Goal: Task Accomplishment & Management: Manage account settings

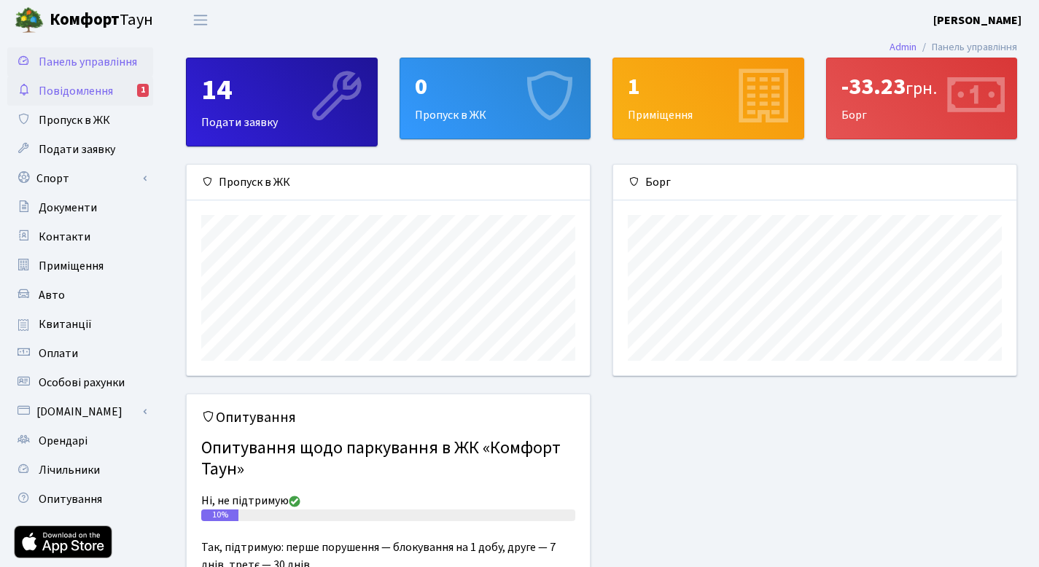
scroll to position [211, 403]
click at [64, 85] on span "Повідомлення" at bounding box center [76, 91] width 74 height 16
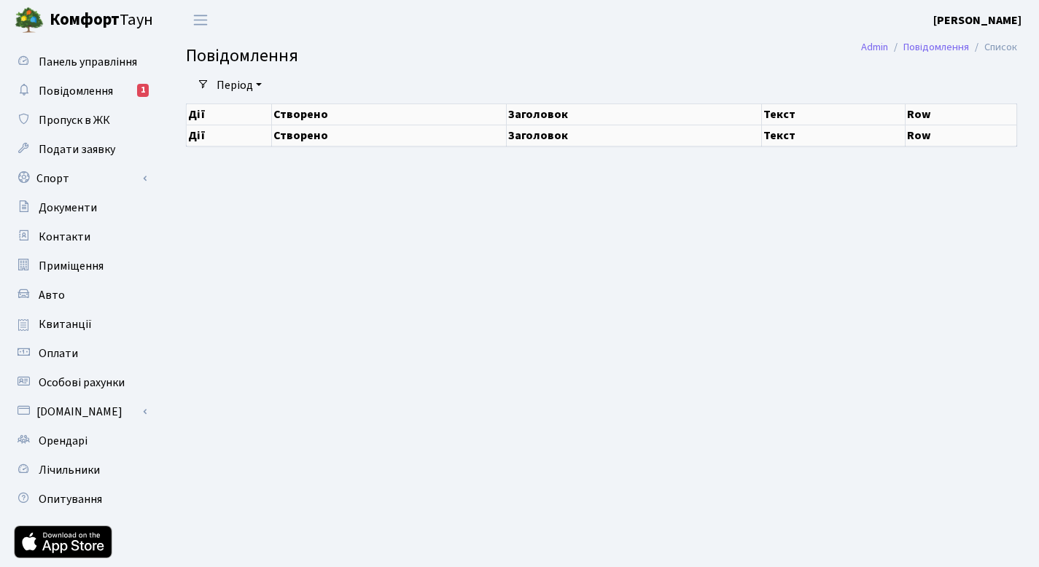
select select "25"
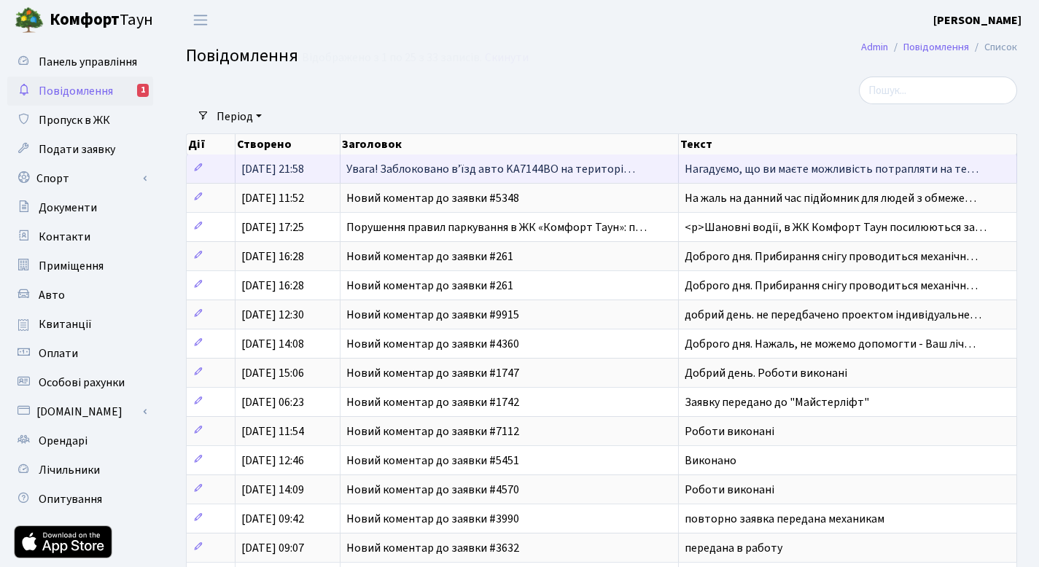
click at [544, 176] on span "Увага! Заблоковано вʼїзд авто KA7144BO на територі…" at bounding box center [490, 169] width 289 height 16
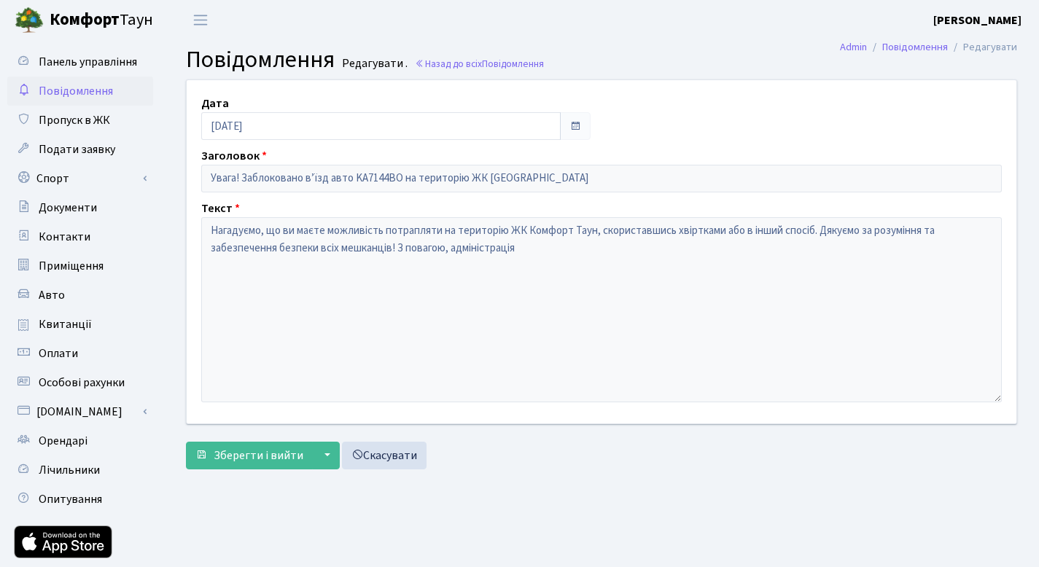
click at [73, 95] on span "Повідомлення" at bounding box center [76, 91] width 74 height 16
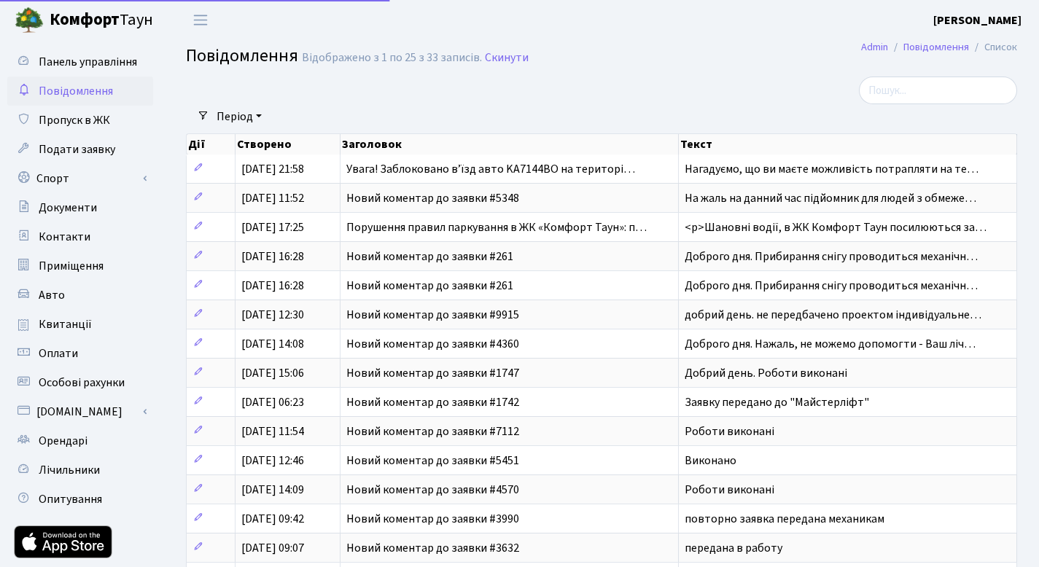
select select "25"
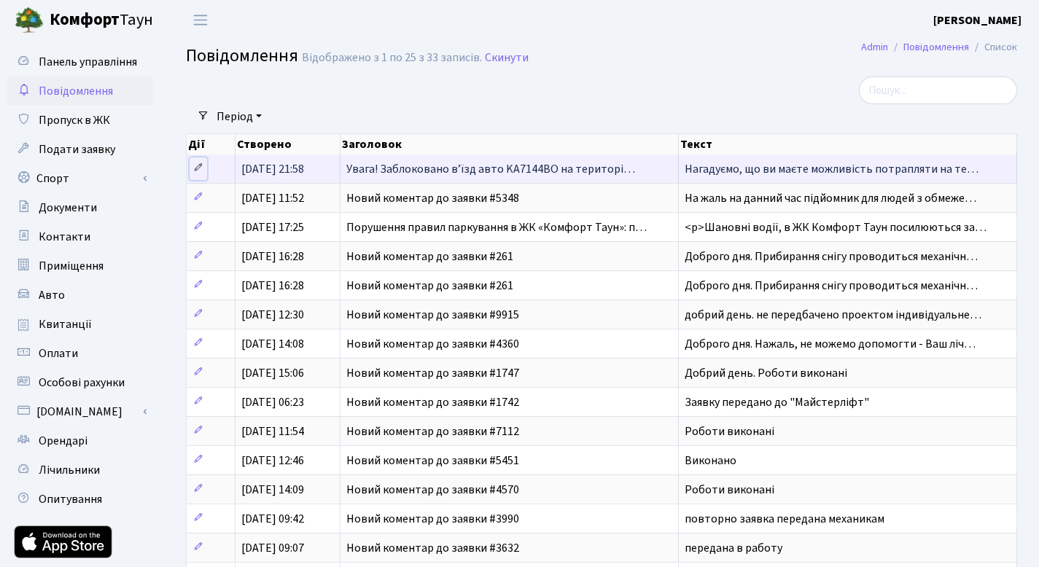
click at [200, 168] on icon at bounding box center [198, 168] width 10 height 10
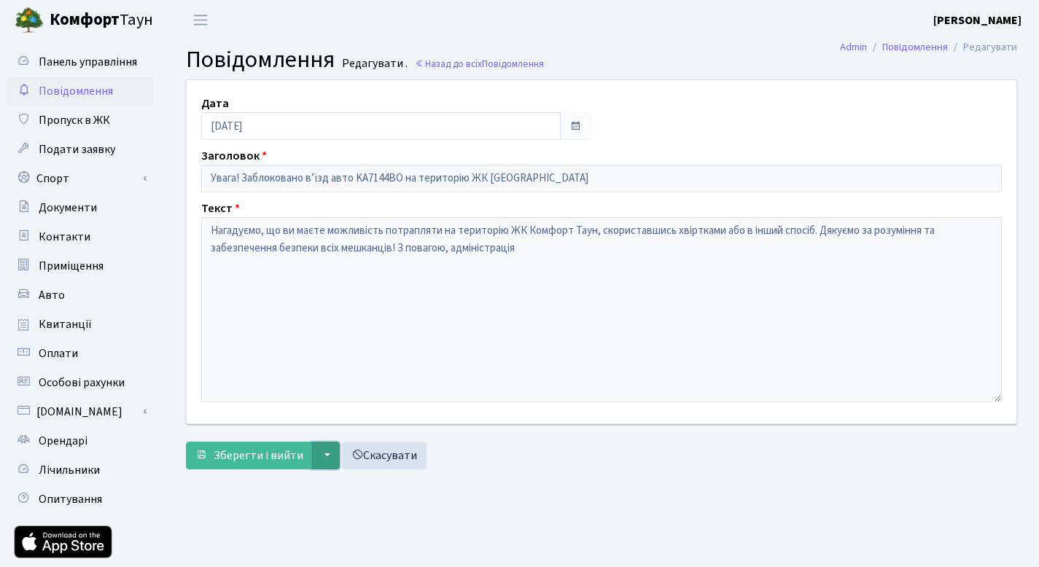
click at [324, 456] on button "▼" at bounding box center [326, 456] width 28 height 28
click at [399, 454] on link "Скасувати" at bounding box center [384, 456] width 85 height 28
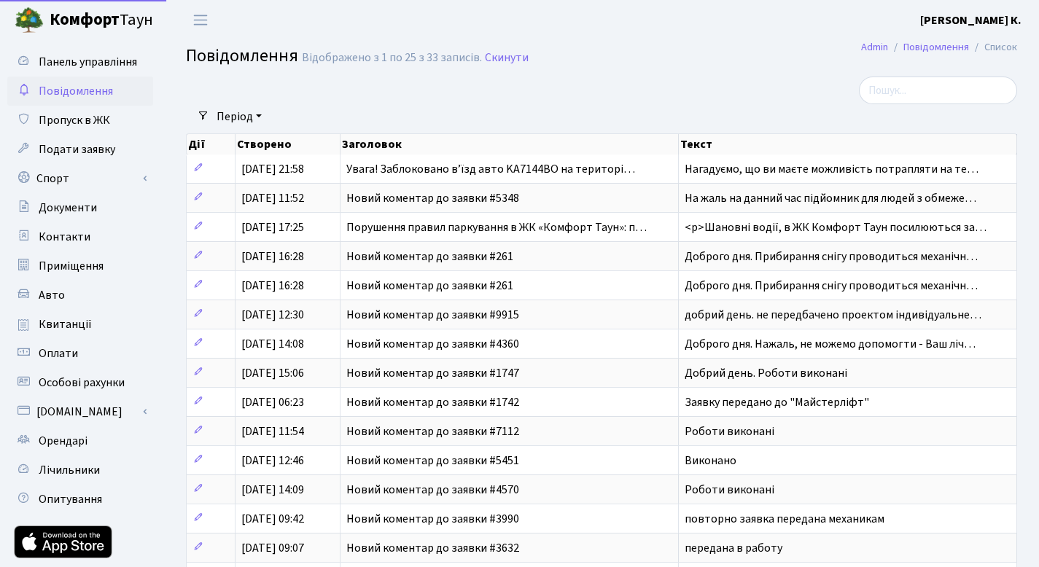
select select "25"
